Goal: Find specific page/section: Find specific page/section

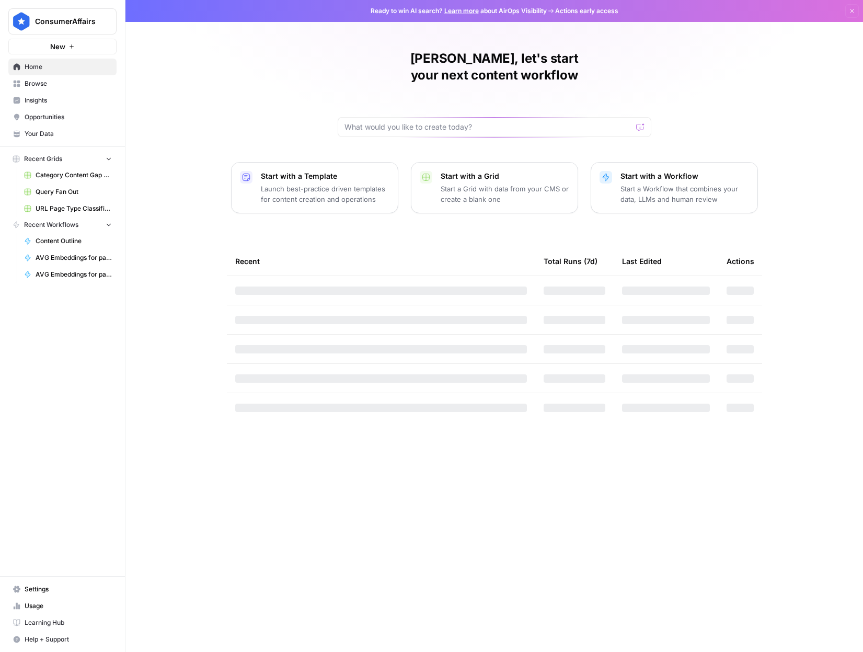
click at [68, 209] on span "URL Page Type Classification" at bounding box center [74, 208] width 76 height 9
